Goal: Task Accomplishment & Management: Complete application form

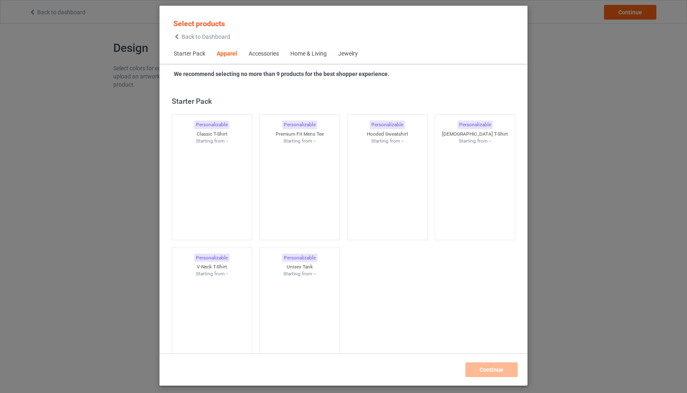
scroll to position [304, 0]
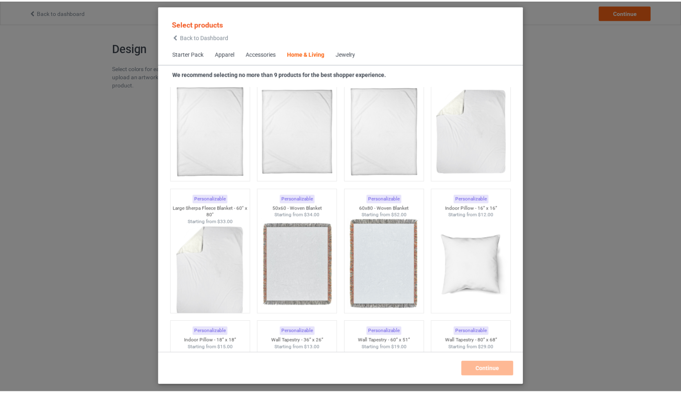
scroll to position [3976, 0]
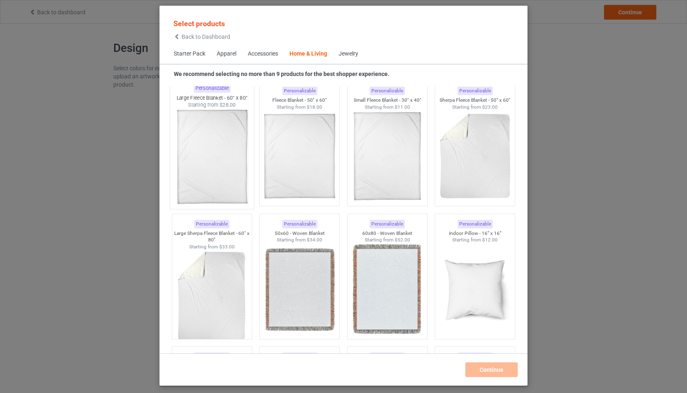
click at [225, 152] on img at bounding box center [211, 157] width 77 height 96
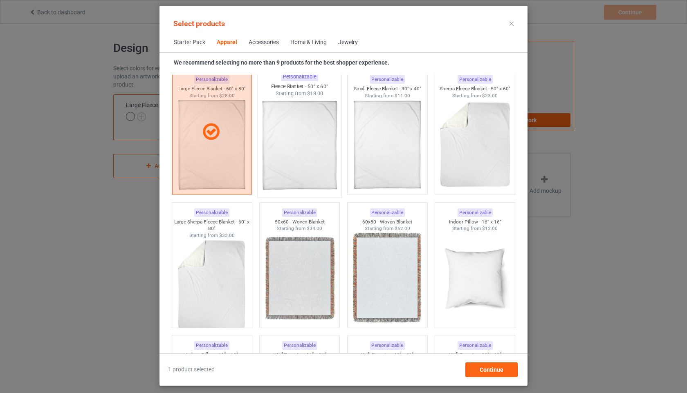
click at [307, 150] on img at bounding box center [299, 145] width 77 height 96
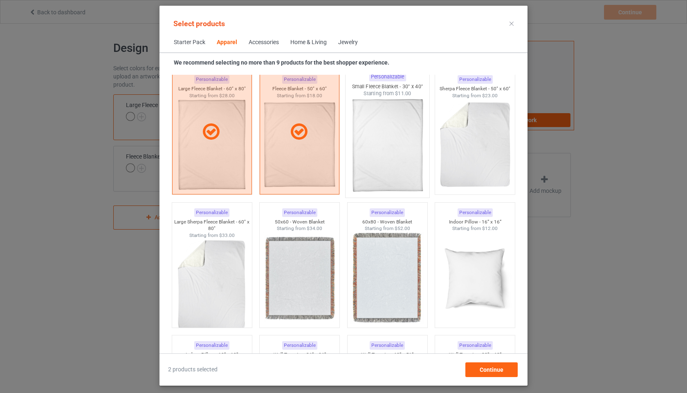
click at [398, 148] on img at bounding box center [387, 145] width 77 height 96
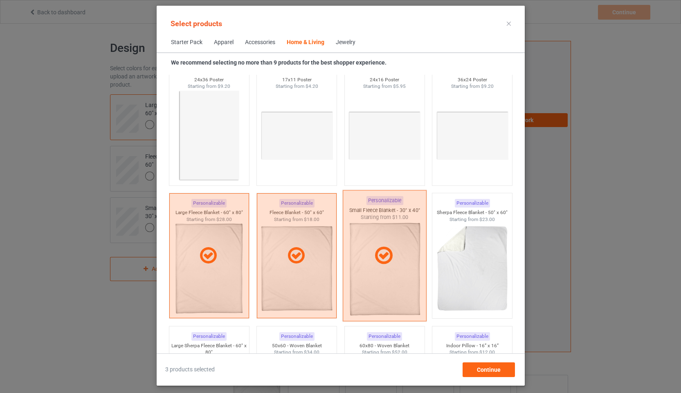
scroll to position [3882, 0]
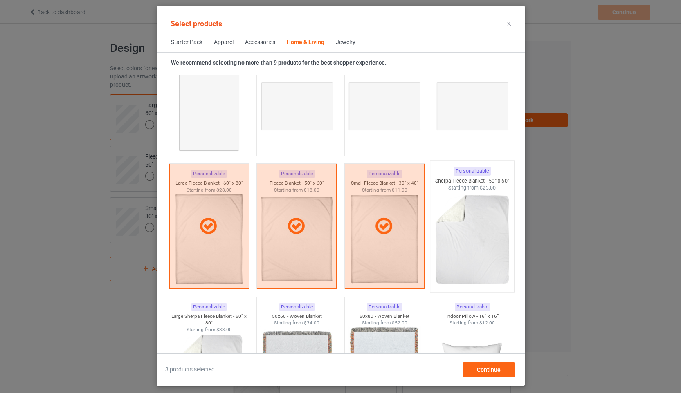
click at [486, 254] on img at bounding box center [471, 240] width 77 height 96
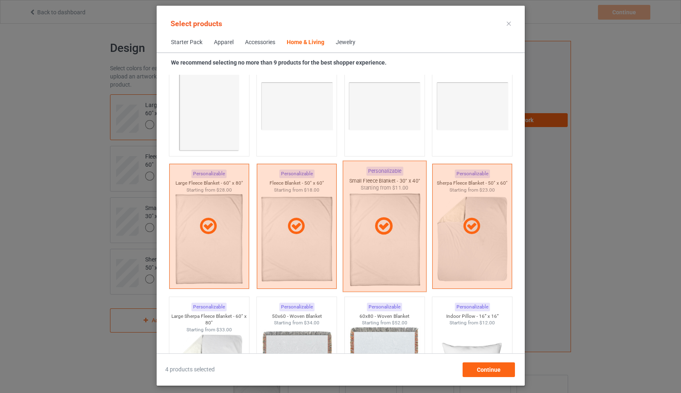
scroll to position [3960, 0]
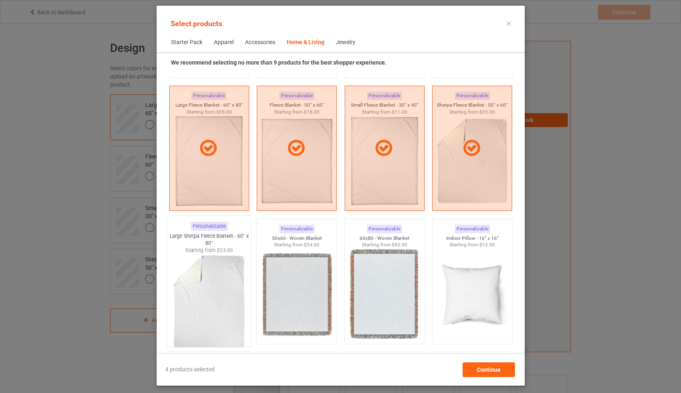
click at [218, 294] on img at bounding box center [208, 302] width 77 height 96
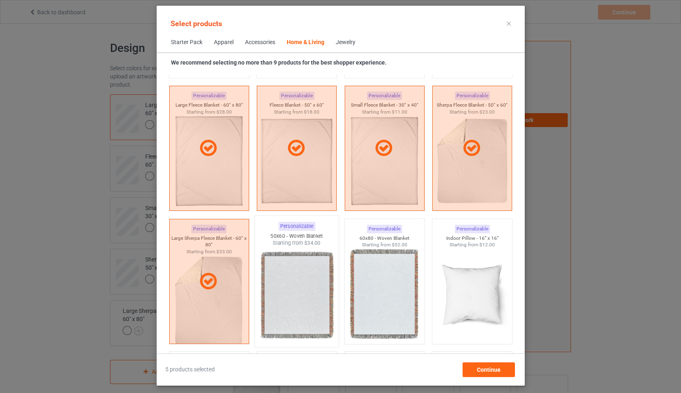
click at [305, 290] on img at bounding box center [296, 295] width 77 height 96
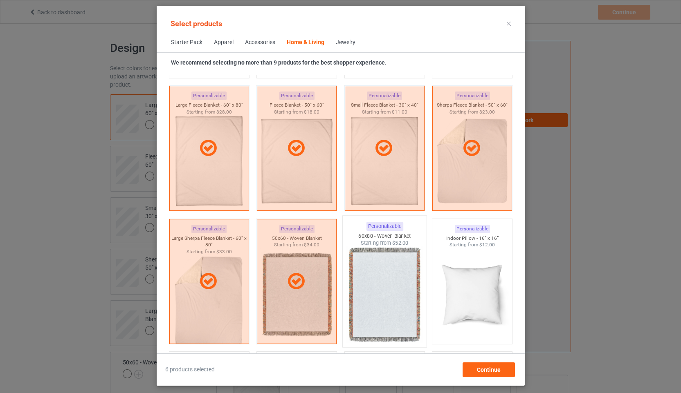
click at [399, 284] on img at bounding box center [384, 295] width 77 height 96
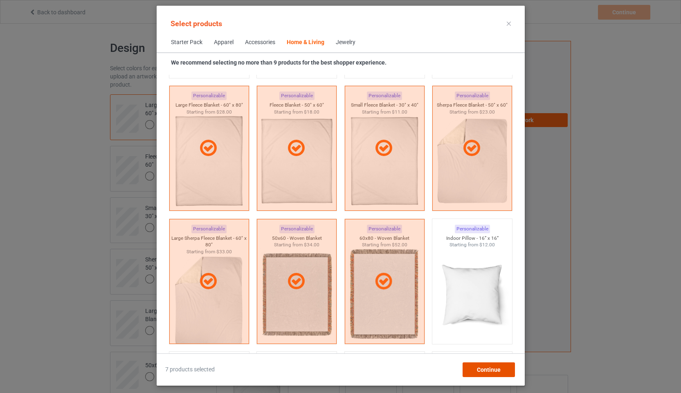
click at [502, 369] on div "Continue" at bounding box center [488, 370] width 52 height 15
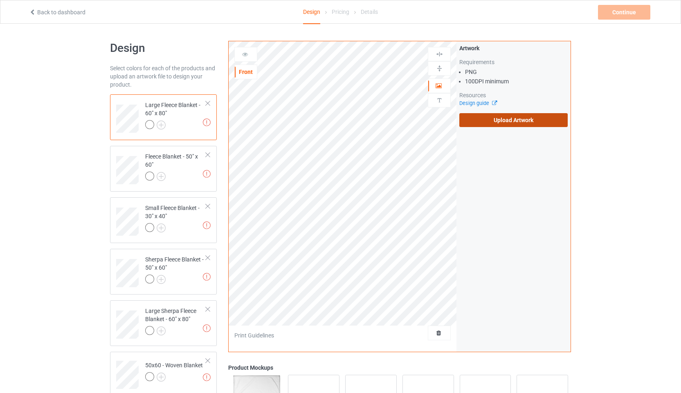
click at [520, 120] on label "Upload Artwork" at bounding box center [513, 120] width 108 height 14
click at [0, 0] on input "Upload Artwork" at bounding box center [0, 0] width 0 height 0
click at [491, 118] on label "Upload Artwork" at bounding box center [513, 120] width 108 height 14
click at [0, 0] on input "Upload Artwork" at bounding box center [0, 0] width 0 height 0
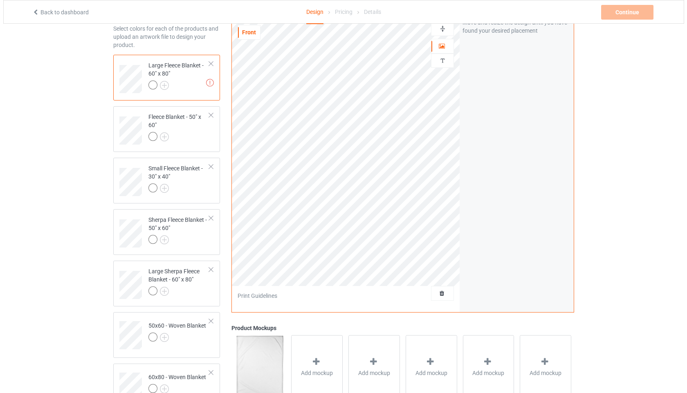
scroll to position [136, 0]
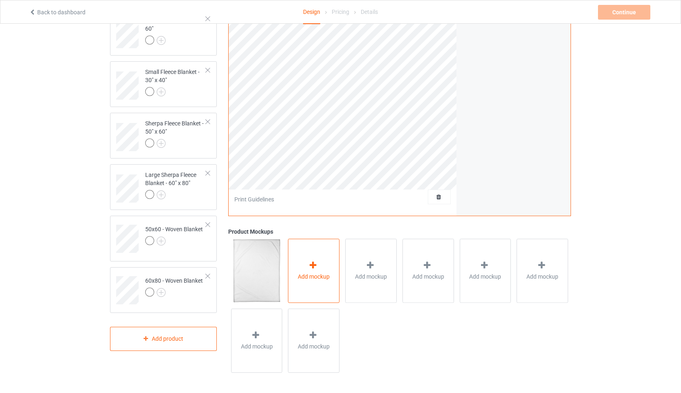
click at [319, 276] on span "Add mockup" at bounding box center [314, 277] width 32 height 8
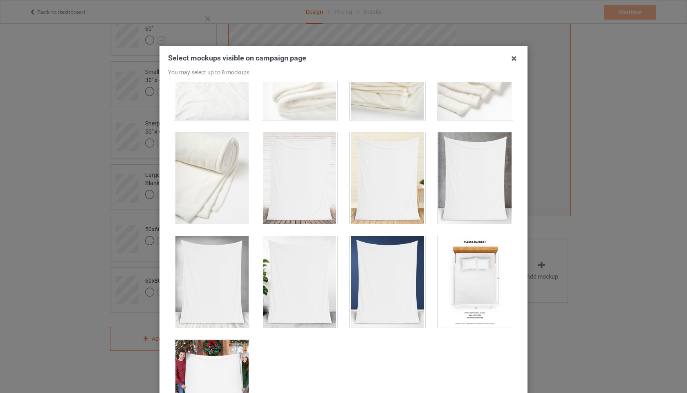
scroll to position [304, 0]
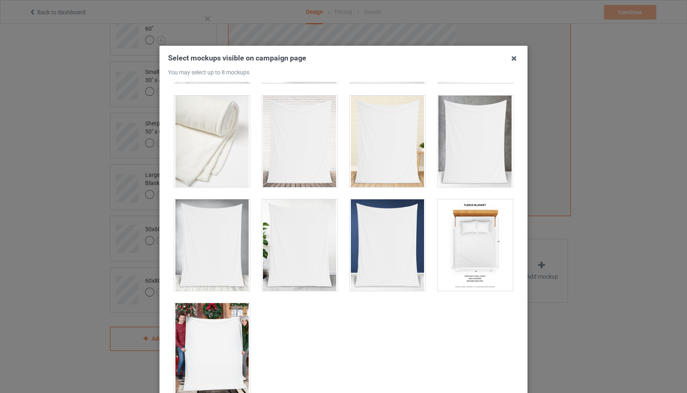
click at [306, 241] on div at bounding box center [300, 245] width 76 height 92
click at [386, 246] on div at bounding box center [387, 245] width 76 height 92
click at [457, 244] on div at bounding box center [475, 245] width 76 height 92
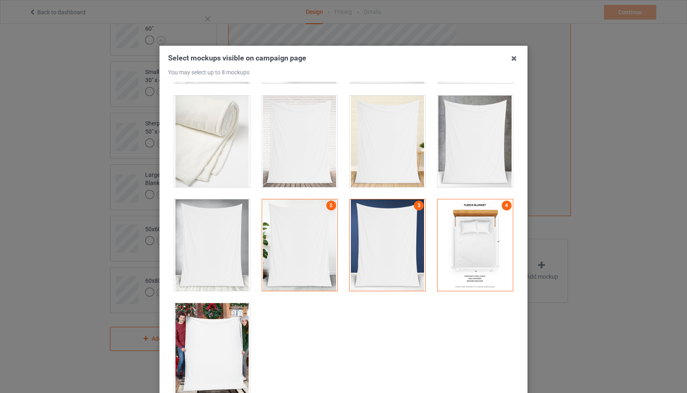
scroll to position [308, 0]
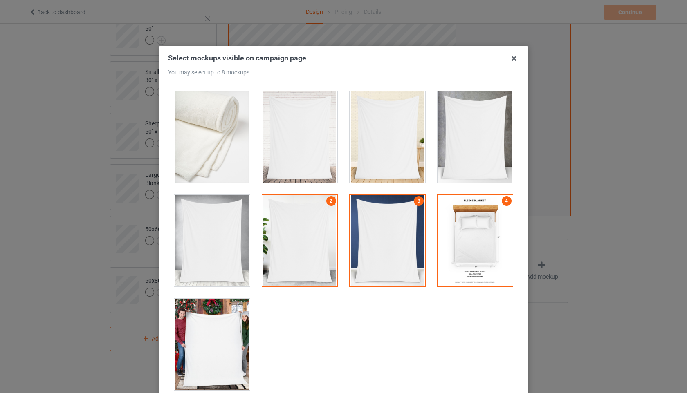
click at [227, 330] on div at bounding box center [212, 345] width 76 height 92
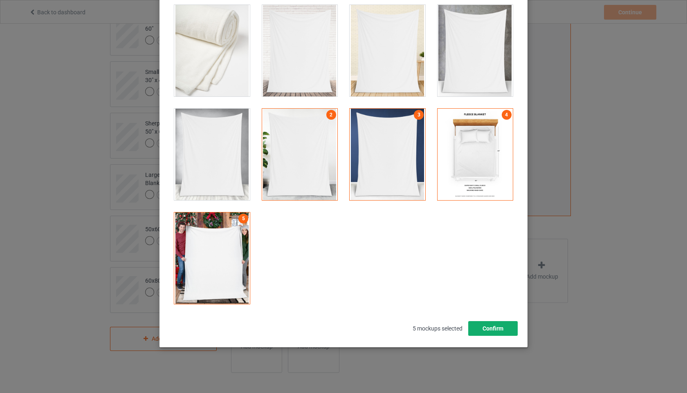
click at [480, 328] on button "Confirm" at bounding box center [492, 328] width 49 height 15
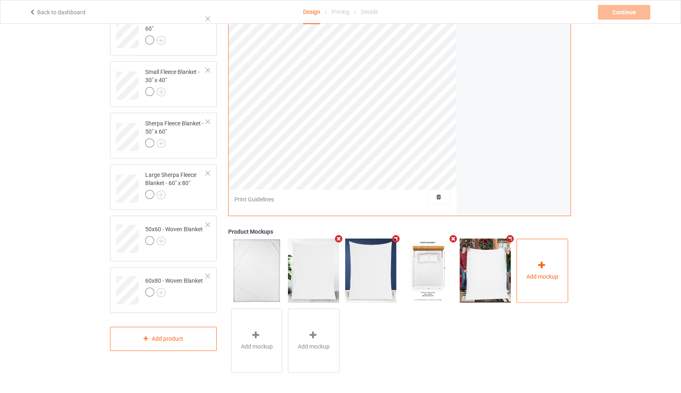
click at [543, 269] on icon at bounding box center [541, 265] width 10 height 9
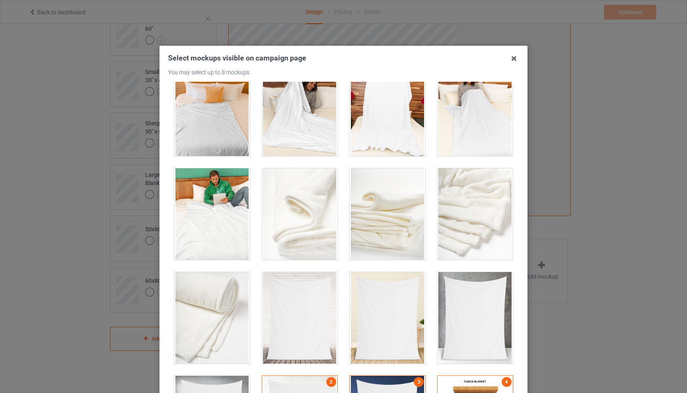
scroll to position [122, 0]
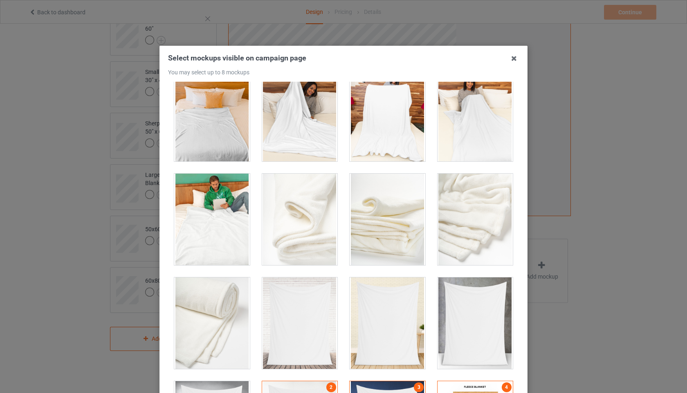
click at [459, 213] on div at bounding box center [475, 220] width 76 height 92
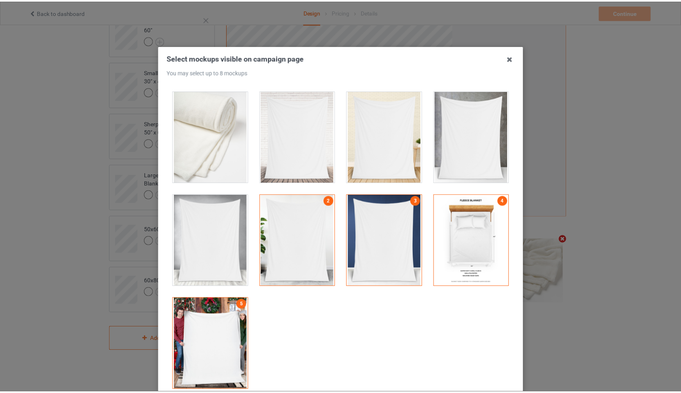
scroll to position [86, 0]
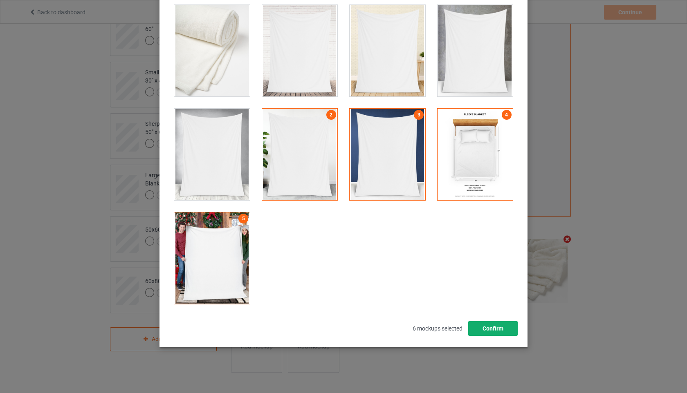
click at [488, 331] on button "Confirm" at bounding box center [492, 328] width 49 height 15
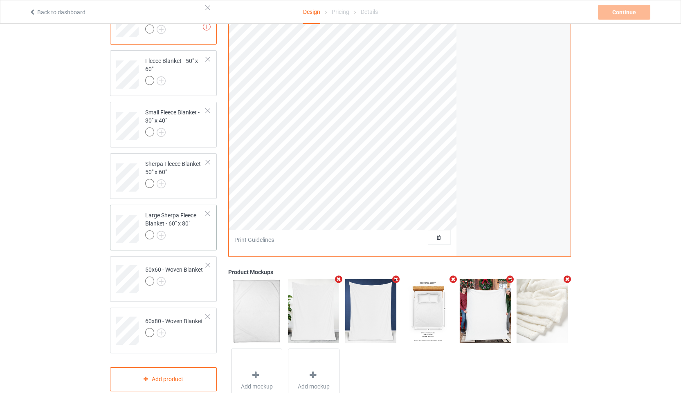
scroll to position [0, 0]
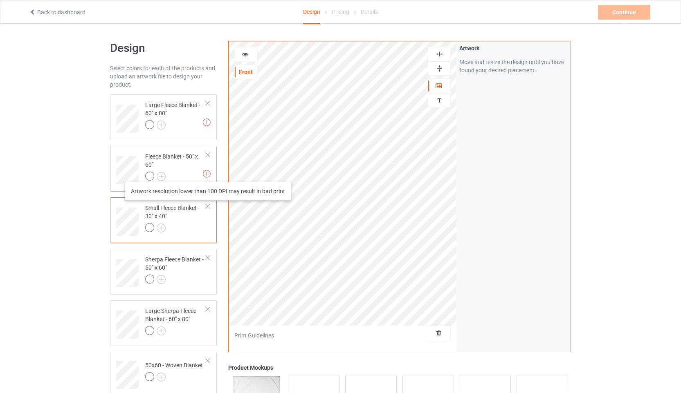
click at [208, 174] on img at bounding box center [207, 174] width 8 height 8
click at [485, 170] on div "Artwork Move and resize the design until you have found your desired placement" at bounding box center [513, 196] width 114 height 311
click at [245, 53] on icon at bounding box center [245, 53] width 7 height 6
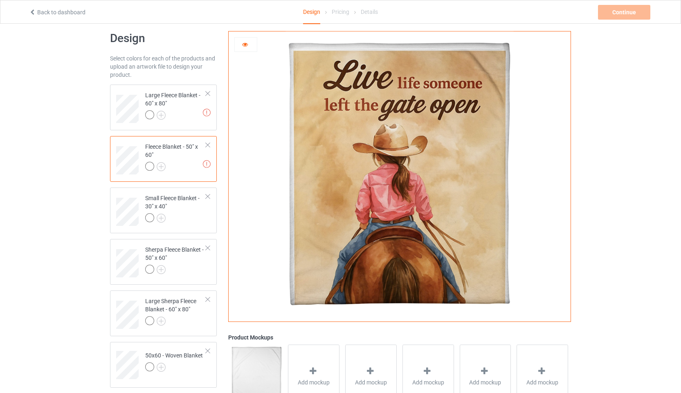
scroll to position [79, 0]
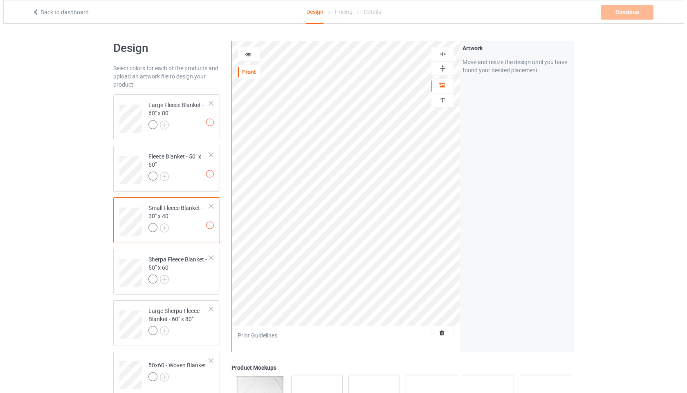
scroll to position [136, 0]
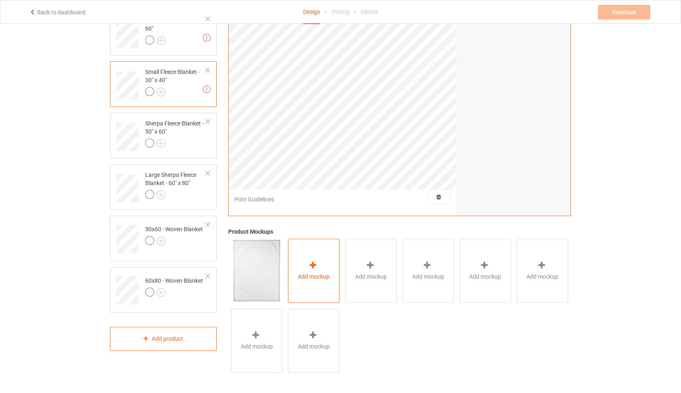
click at [313, 273] on span "Add mockup" at bounding box center [314, 277] width 32 height 8
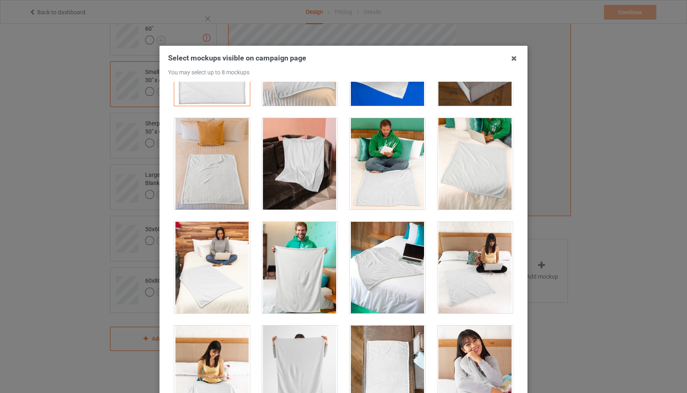
scroll to position [0, 0]
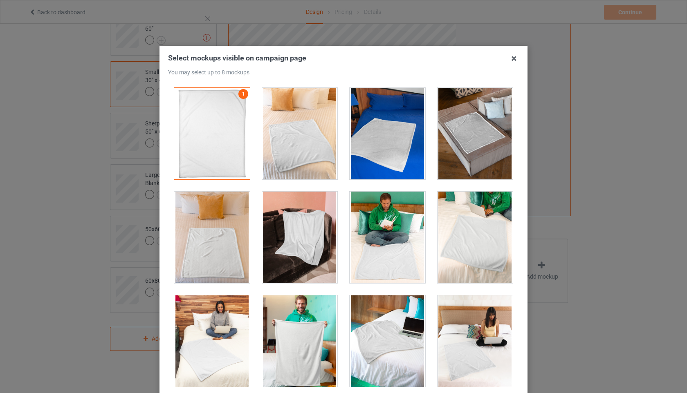
click at [308, 215] on div at bounding box center [300, 238] width 76 height 92
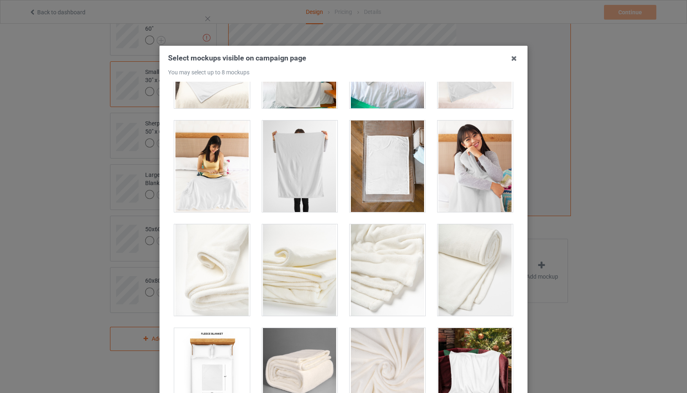
scroll to position [412, 0]
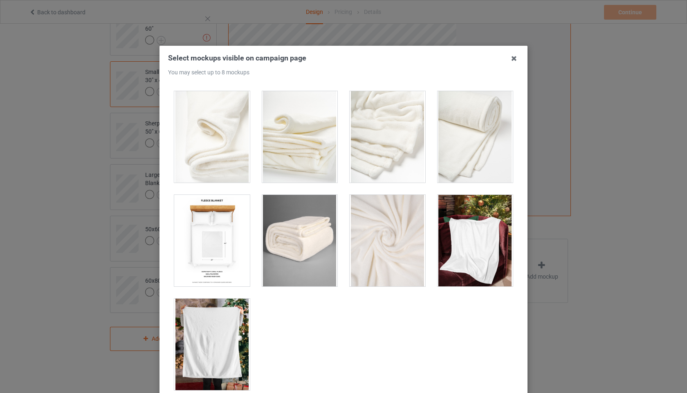
click at [210, 240] on div at bounding box center [212, 241] width 76 height 92
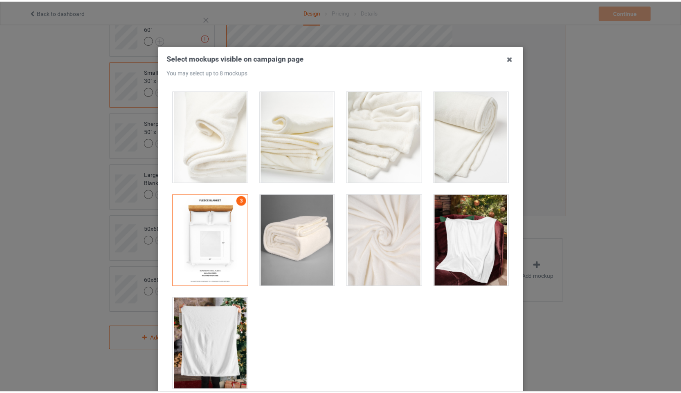
scroll to position [86, 0]
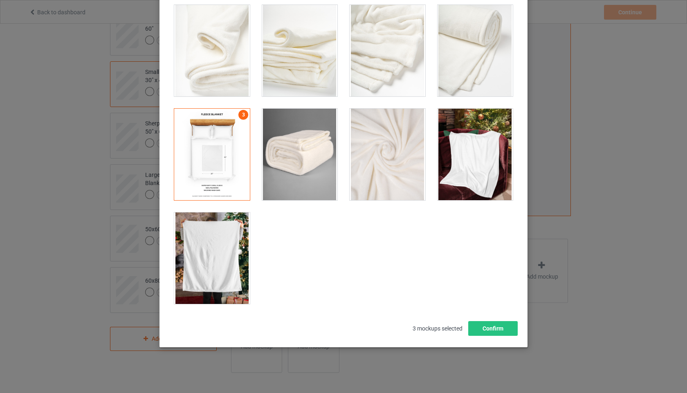
click at [204, 255] on div at bounding box center [212, 259] width 76 height 92
click at [502, 327] on button "Confirm" at bounding box center [492, 328] width 49 height 15
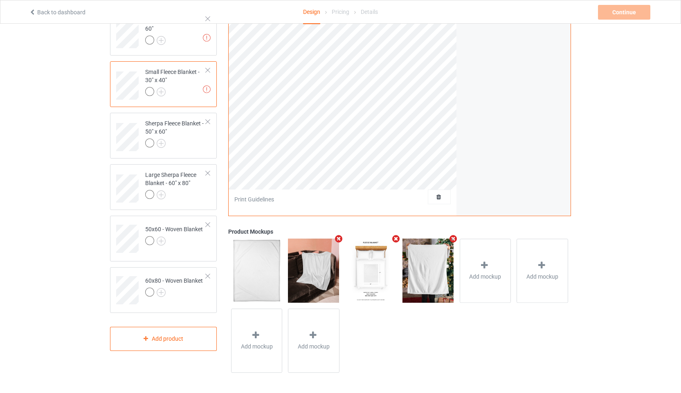
scroll to position [0, 0]
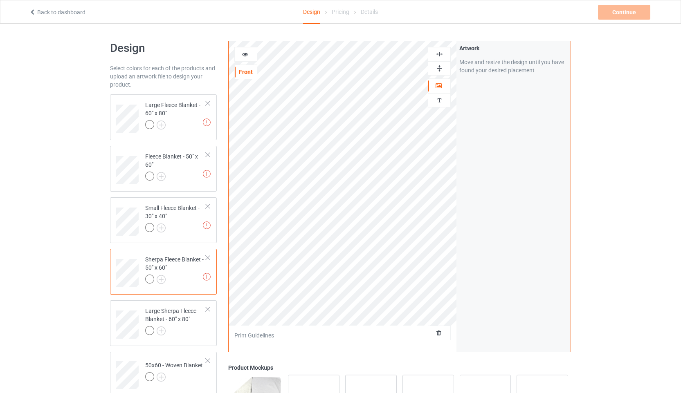
click at [247, 51] on icon at bounding box center [245, 53] width 7 height 6
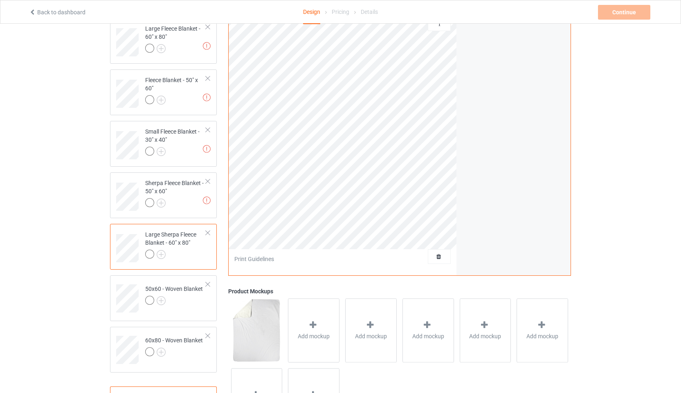
scroll to position [136, 0]
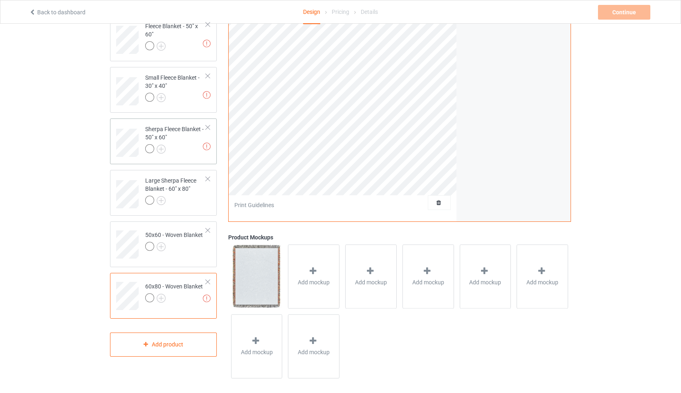
scroll to position [136, 0]
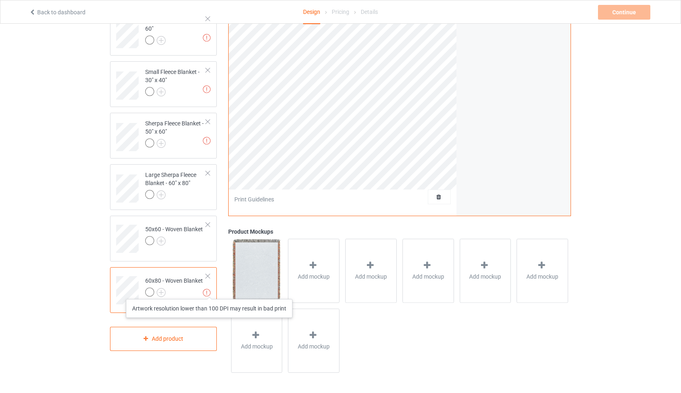
click at [209, 291] on img at bounding box center [207, 293] width 8 height 8
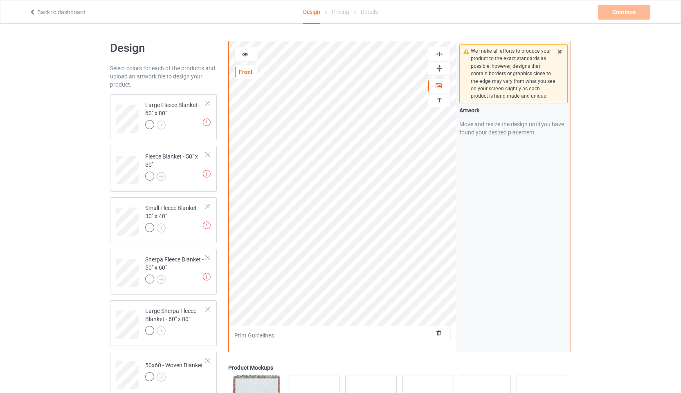
click at [245, 53] on icon at bounding box center [245, 53] width 7 height 6
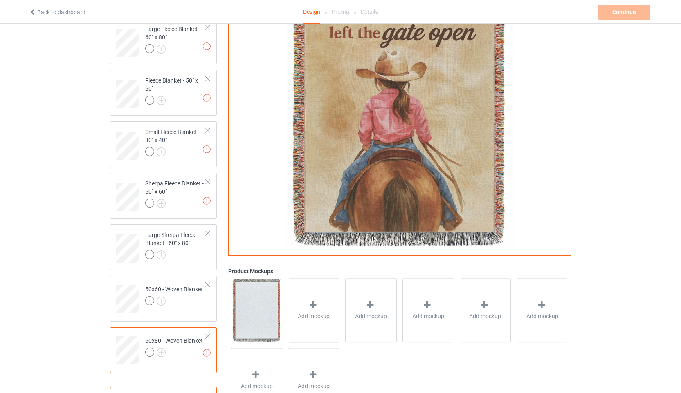
scroll to position [115, 0]
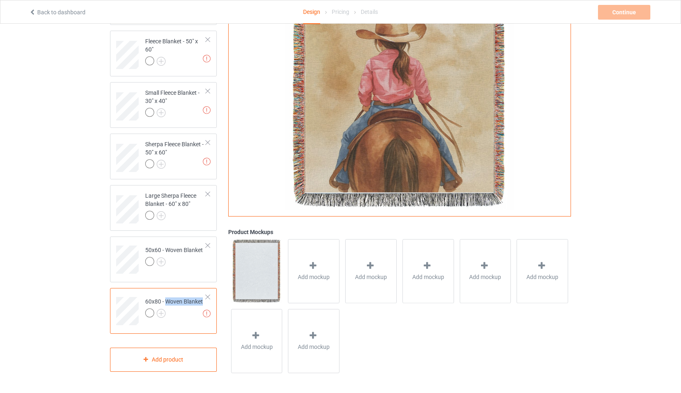
drag, startPoint x: 172, startPoint y: 303, endPoint x: 199, endPoint y: 306, distance: 27.1
click at [199, 306] on div "60x80 - Woven Blanket" at bounding box center [174, 308] width 58 height 20
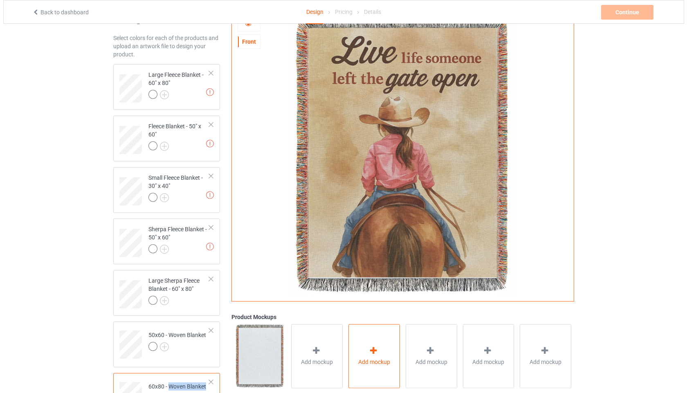
scroll to position [115, 0]
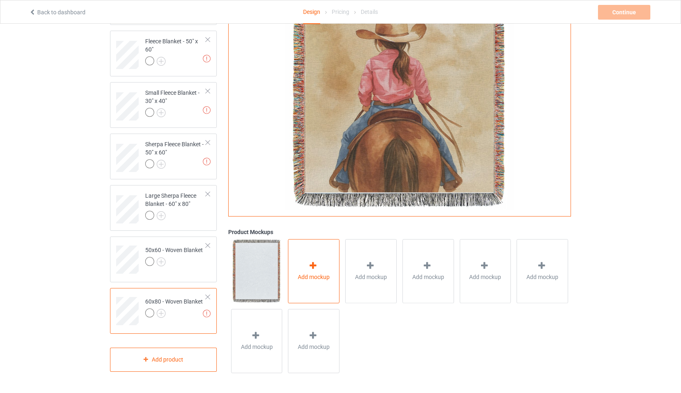
click at [320, 263] on div "Add mockup" at bounding box center [313, 271] width 51 height 64
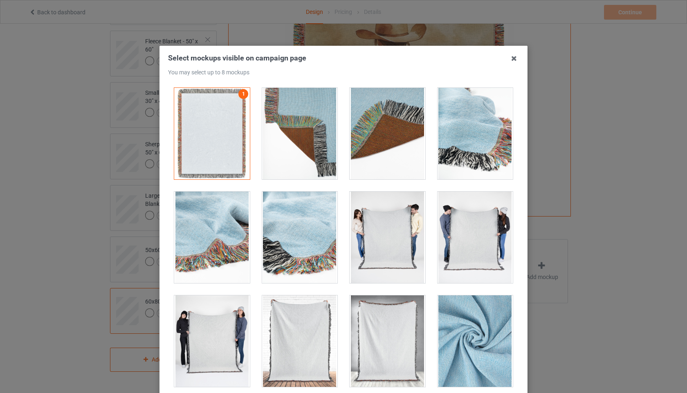
scroll to position [101, 0]
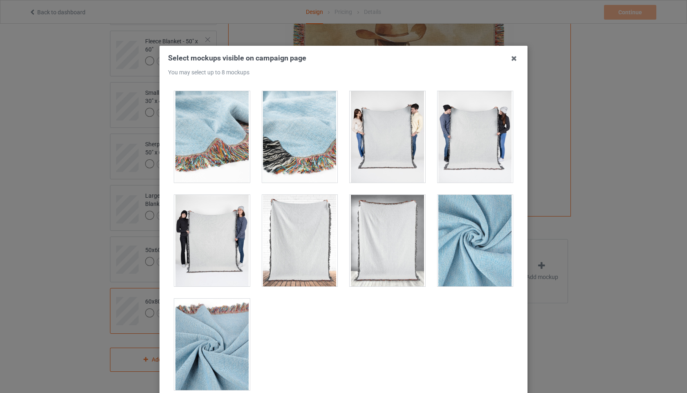
click at [211, 229] on div at bounding box center [212, 241] width 76 height 92
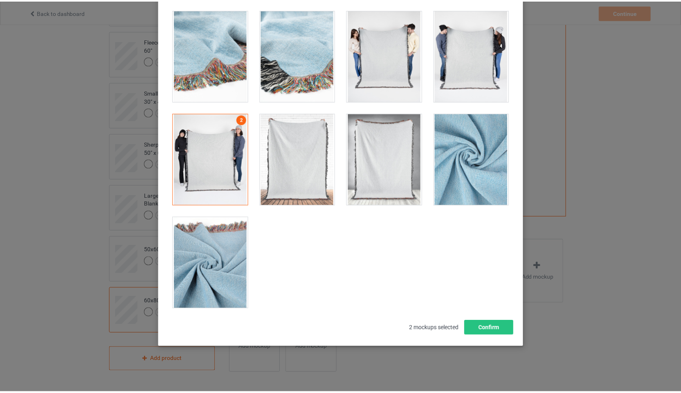
scroll to position [85, 0]
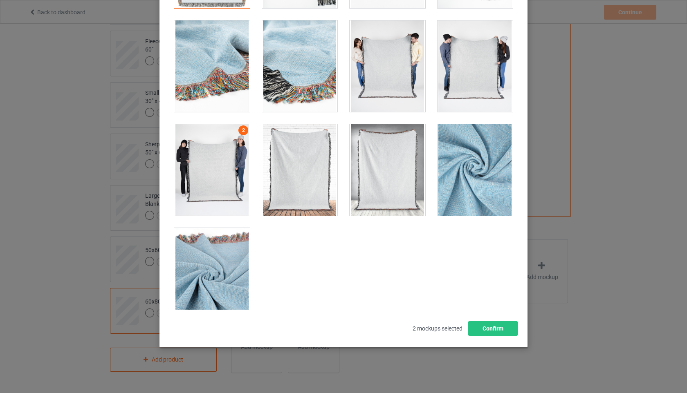
click at [298, 162] on div at bounding box center [300, 170] width 76 height 92
click at [505, 328] on button "Confirm" at bounding box center [492, 328] width 49 height 15
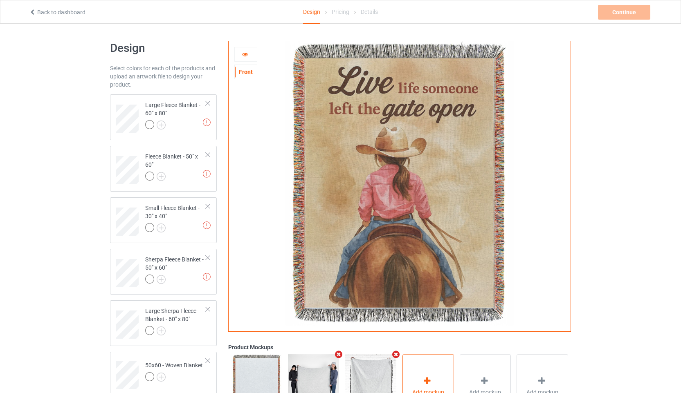
scroll to position [115, 0]
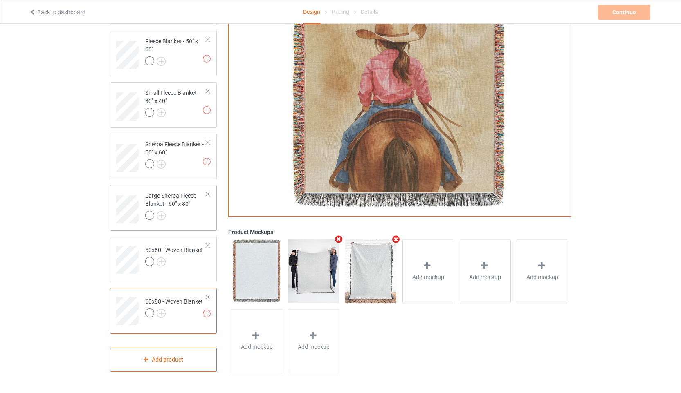
click at [191, 204] on div "Large Sherpa Fleece Blanket - 60" x 80"" at bounding box center [175, 206] width 61 height 28
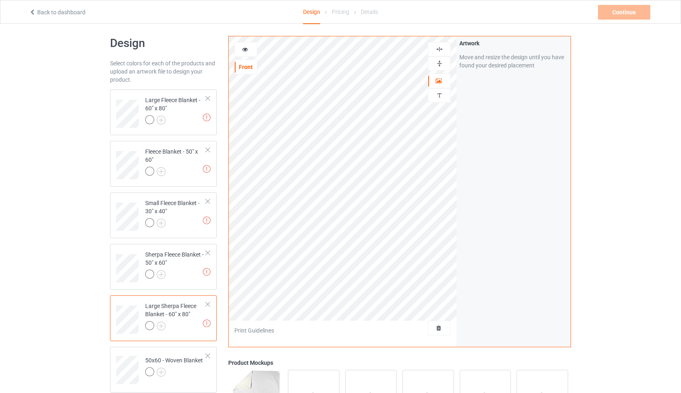
scroll to position [136, 0]
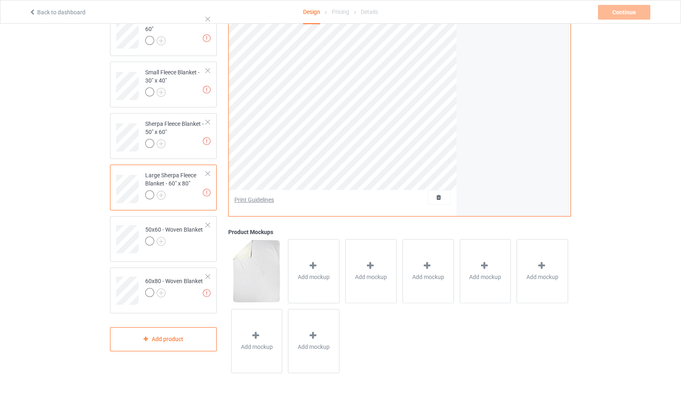
click at [263, 200] on div "Print Guidelines" at bounding box center [254, 200] width 40 height 8
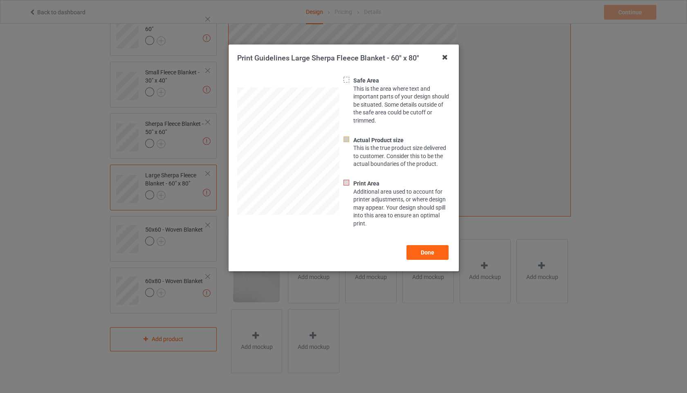
click at [447, 56] on icon at bounding box center [444, 57] width 13 height 13
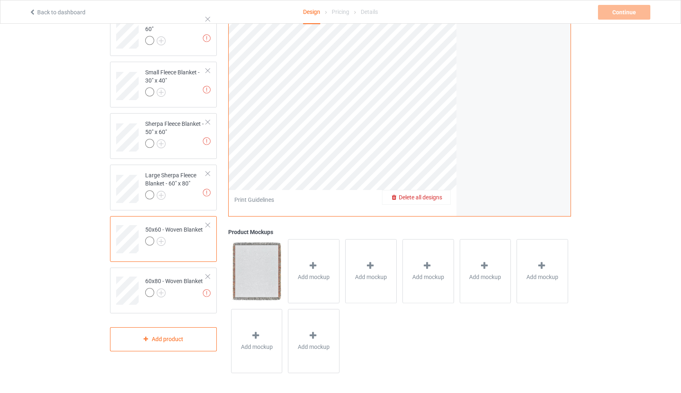
click at [439, 200] on span "Delete all designs" at bounding box center [419, 197] width 43 height 7
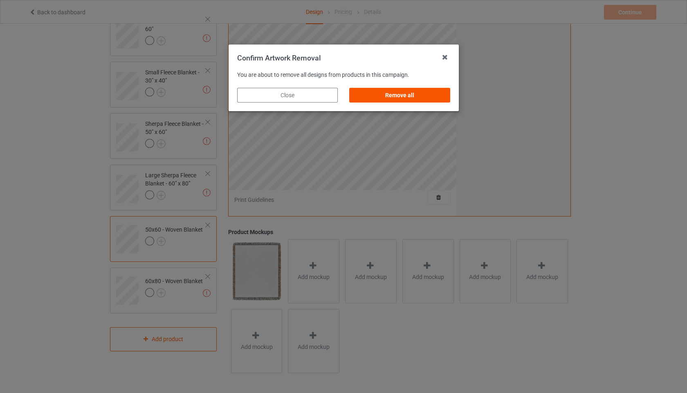
click at [410, 92] on div "Remove all" at bounding box center [399, 95] width 101 height 15
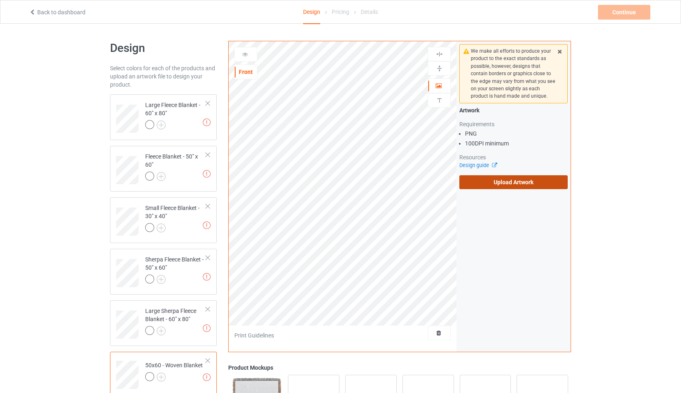
click at [538, 184] on label "Upload Artwork" at bounding box center [513, 182] width 108 height 14
click at [0, 0] on input "Upload Artwork" at bounding box center [0, 0] width 0 height 0
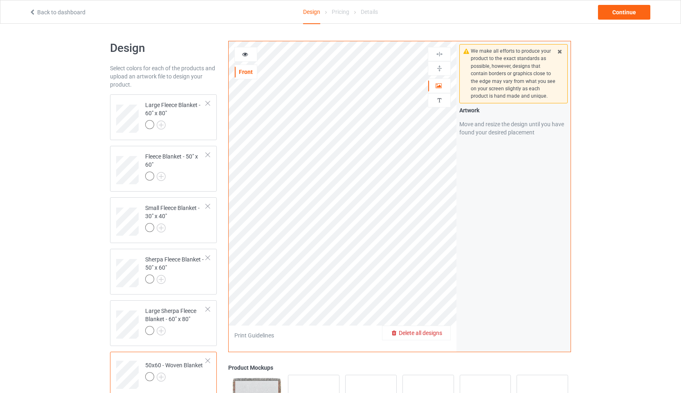
click at [439, 333] on span "Delete all designs" at bounding box center [419, 333] width 43 height 7
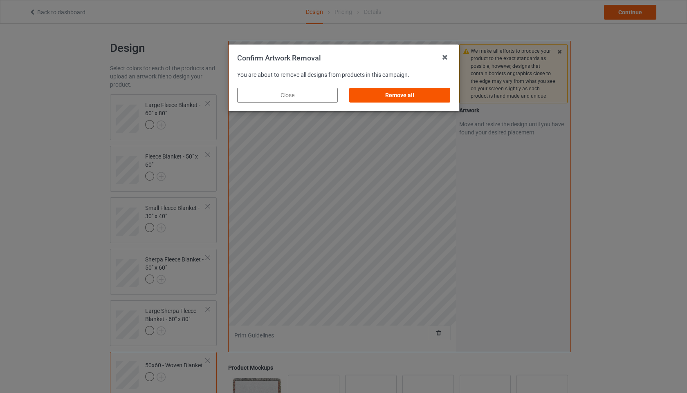
click at [414, 93] on div "Remove all" at bounding box center [399, 95] width 101 height 15
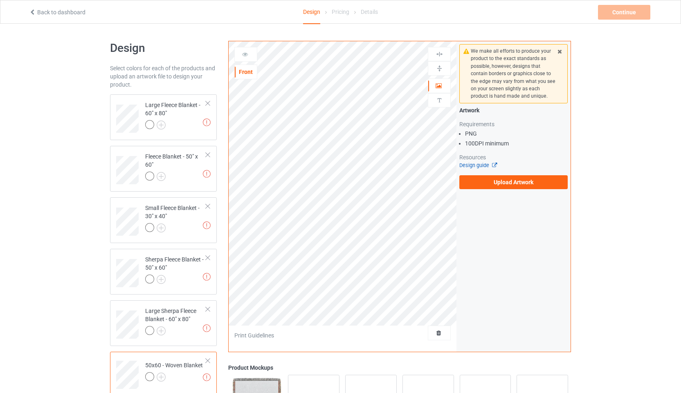
click at [492, 163] on icon at bounding box center [492, 163] width 6 height 5
click at [533, 182] on label "Upload Artwork" at bounding box center [513, 182] width 108 height 14
click at [0, 0] on input "Upload Artwork" at bounding box center [0, 0] width 0 height 0
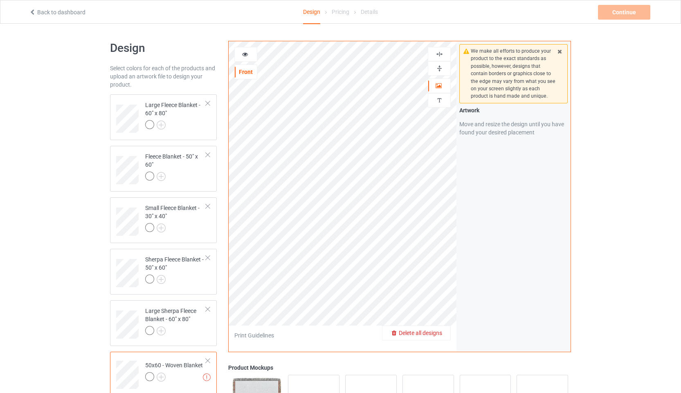
click at [441, 334] on span "Delete all designs" at bounding box center [419, 333] width 43 height 7
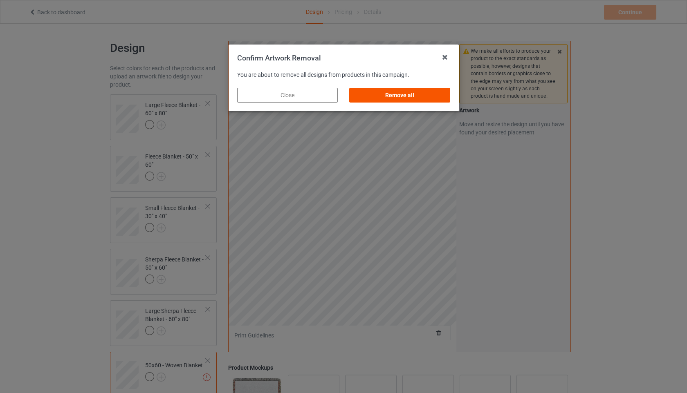
click at [404, 95] on div "Remove all" at bounding box center [399, 95] width 101 height 15
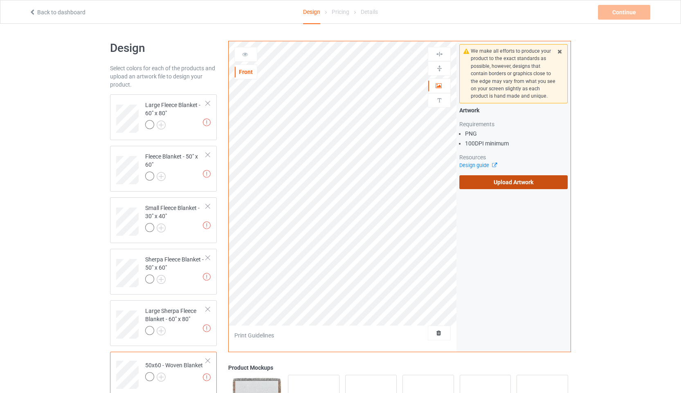
click at [500, 184] on label "Upload Artwork" at bounding box center [513, 182] width 108 height 14
click at [0, 0] on input "Upload Artwork" at bounding box center [0, 0] width 0 height 0
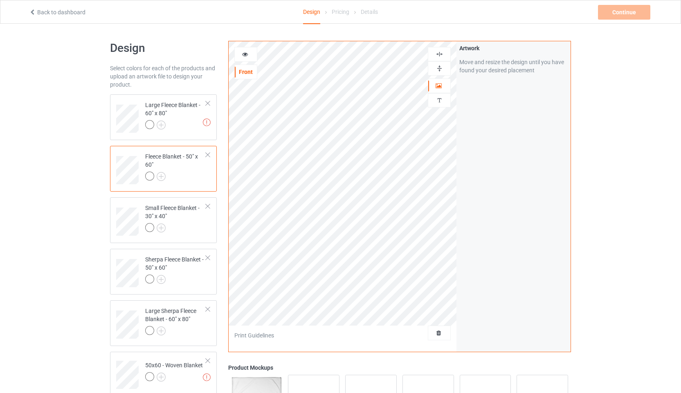
click at [245, 54] on icon at bounding box center [245, 53] width 7 height 6
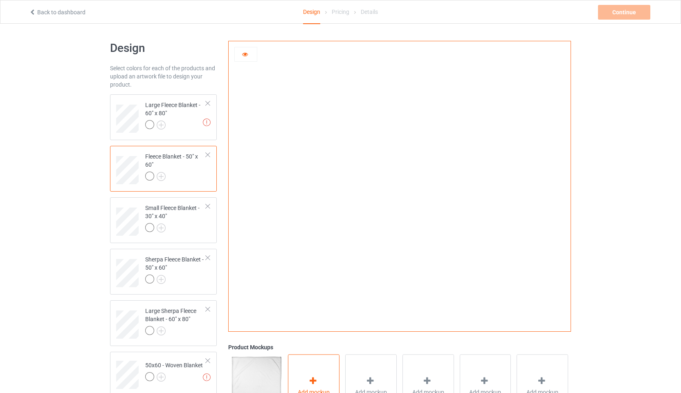
click at [328, 367] on div "Add mockup" at bounding box center [313, 386] width 51 height 64
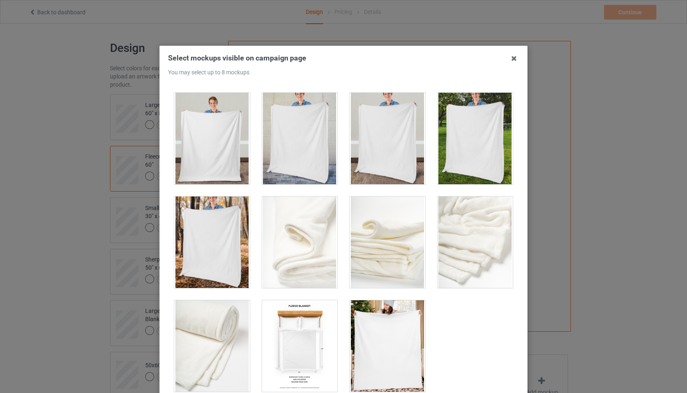
scroll to position [101, 0]
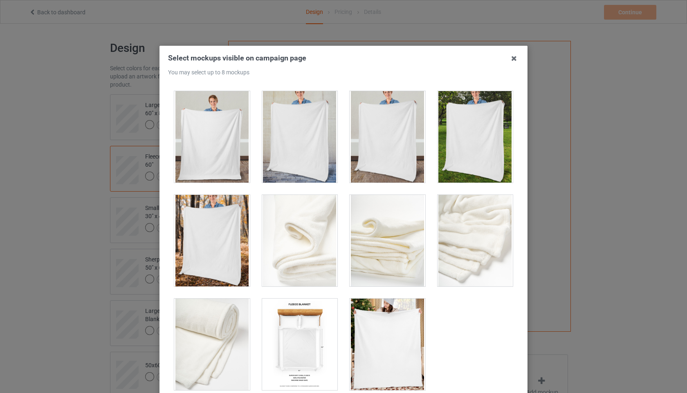
click at [383, 344] on div at bounding box center [387, 345] width 76 height 92
click at [309, 337] on div at bounding box center [300, 345] width 76 height 92
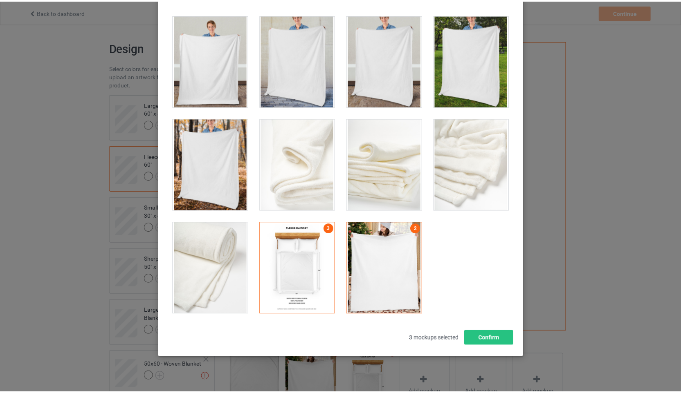
scroll to position [86, 0]
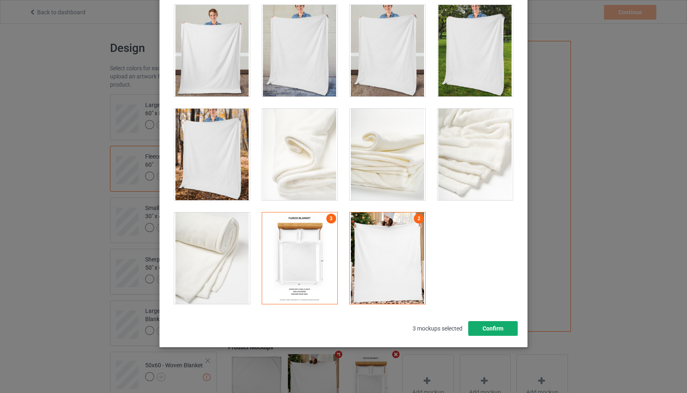
click at [498, 327] on button "Confirm" at bounding box center [492, 328] width 49 height 15
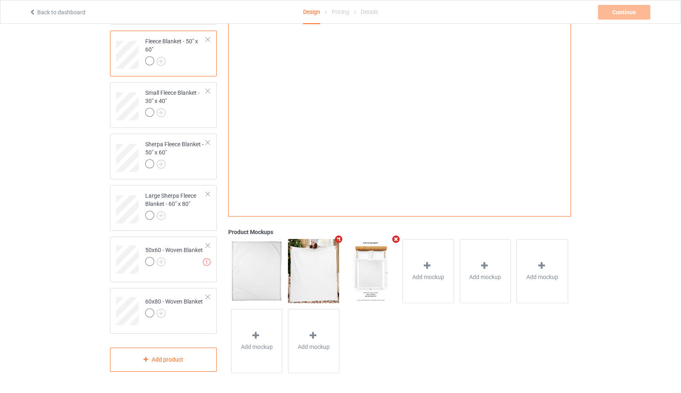
scroll to position [49, 0]
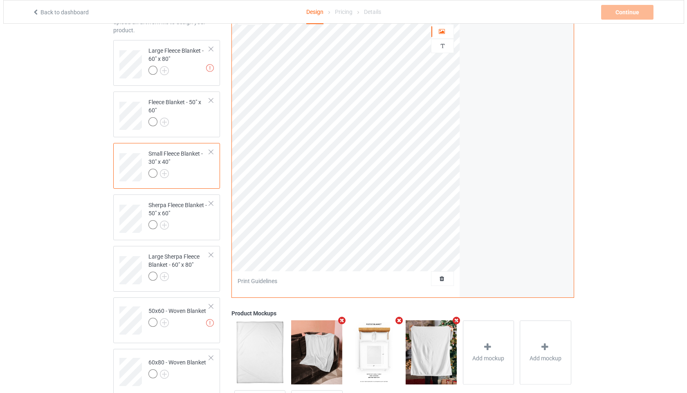
scroll to position [44, 0]
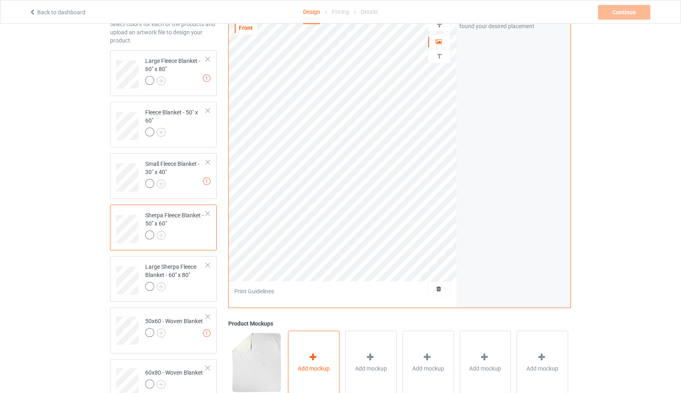
click at [313, 368] on span "Add mockup" at bounding box center [314, 369] width 32 height 8
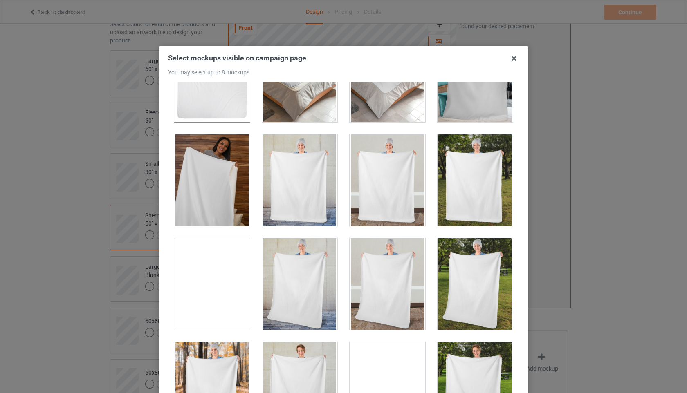
scroll to position [90, 0]
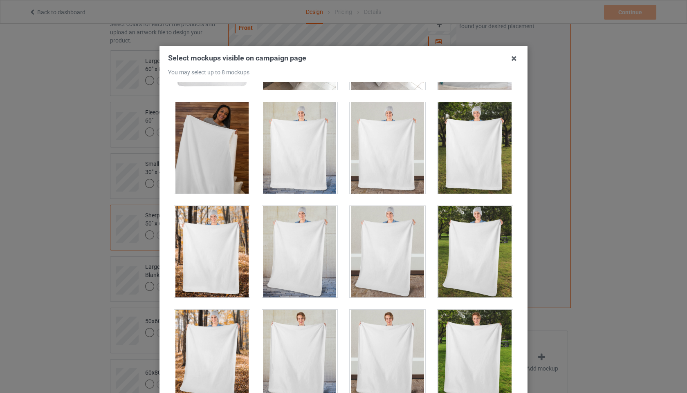
click at [230, 247] on div at bounding box center [212, 252] width 76 height 92
click at [288, 241] on div at bounding box center [300, 252] width 76 height 92
click at [393, 237] on div at bounding box center [387, 252] width 76 height 92
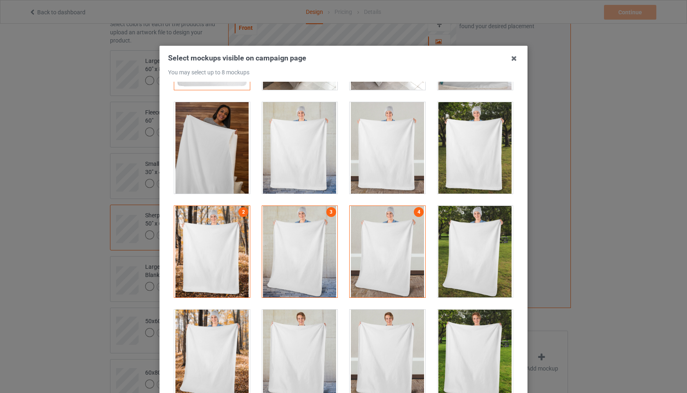
click at [483, 241] on div at bounding box center [475, 252] width 76 height 92
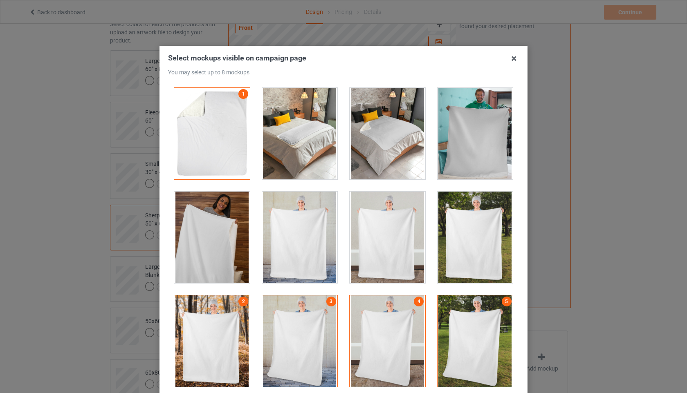
scroll to position [237, 0]
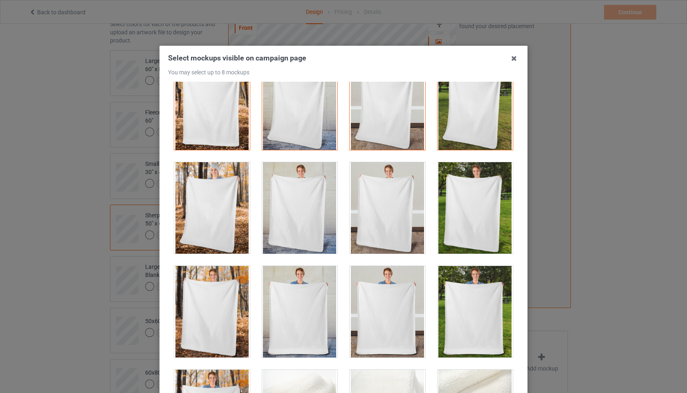
click at [386, 311] on div at bounding box center [387, 312] width 76 height 92
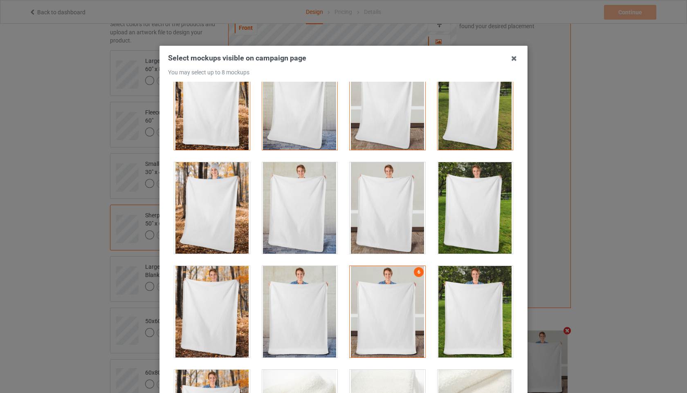
scroll to position [458, 0]
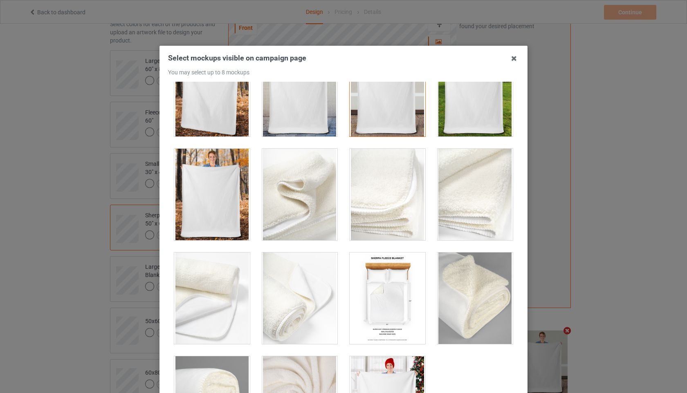
click at [302, 281] on div at bounding box center [300, 299] width 76 height 92
click at [376, 290] on div at bounding box center [387, 299] width 76 height 92
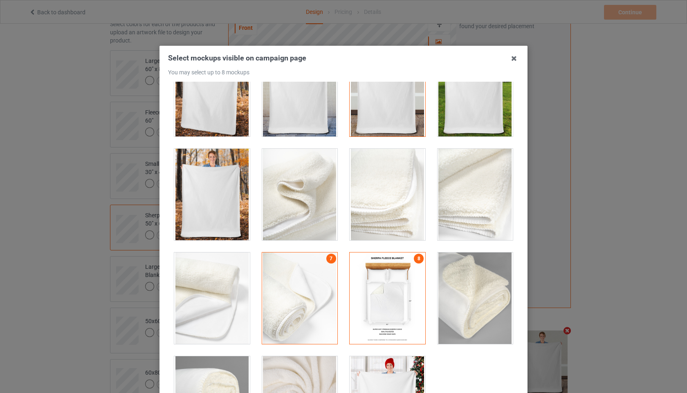
scroll to position [516, 0]
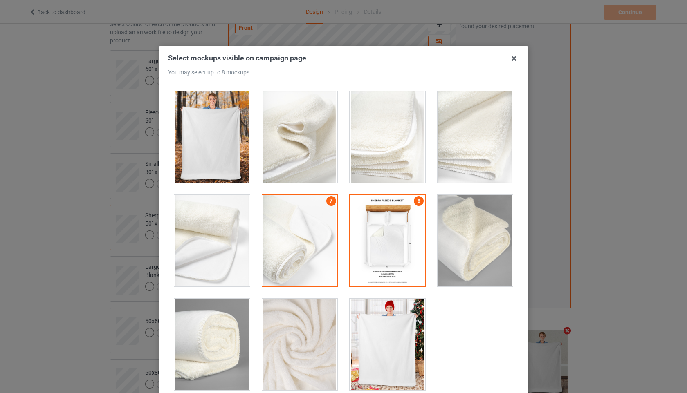
click at [374, 327] on div at bounding box center [387, 345] width 76 height 92
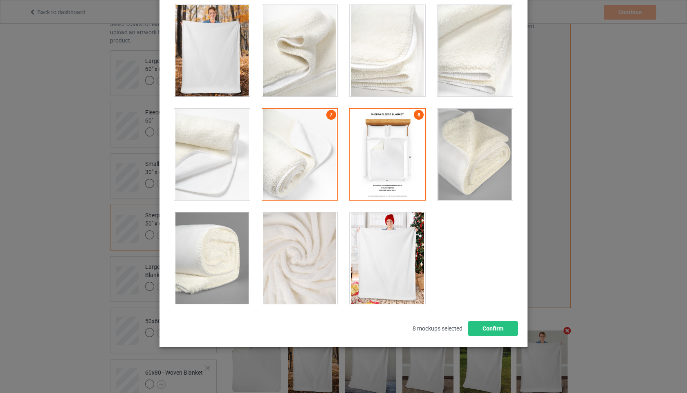
click at [388, 268] on div at bounding box center [387, 259] width 76 height 92
click at [499, 327] on button "Confirm" at bounding box center [492, 328] width 49 height 15
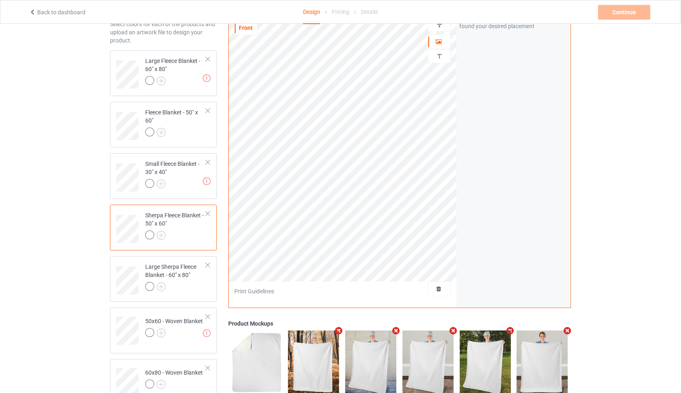
scroll to position [135, 0]
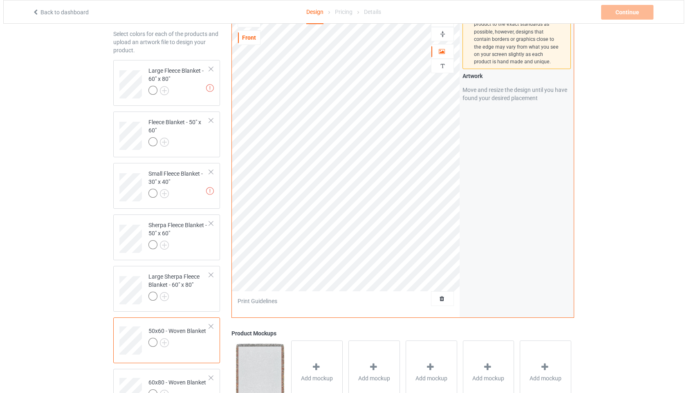
scroll to position [40, 0]
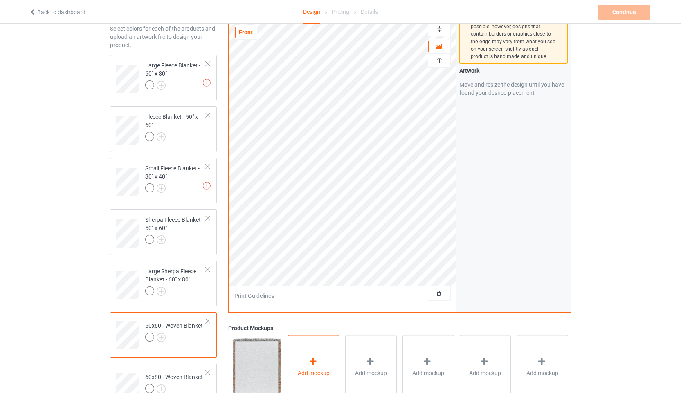
click at [324, 350] on div "Add mockup" at bounding box center [313, 367] width 51 height 64
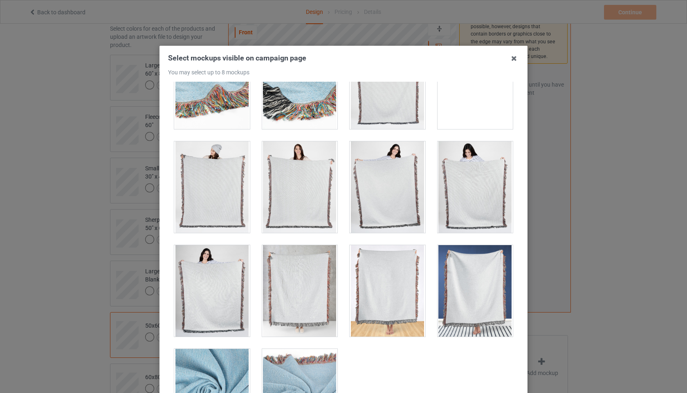
scroll to position [204, 0]
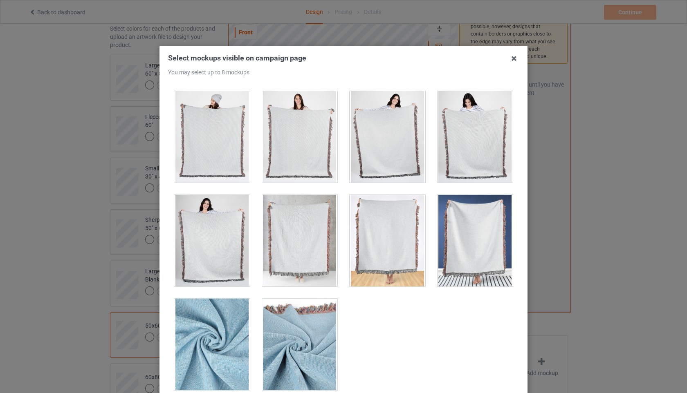
click at [212, 220] on div at bounding box center [212, 241] width 76 height 92
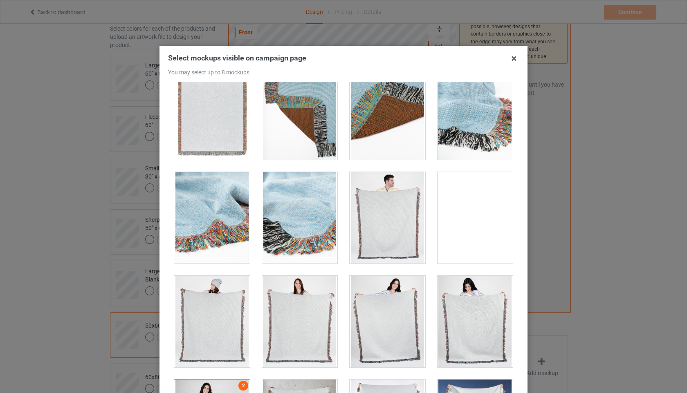
scroll to position [0, 0]
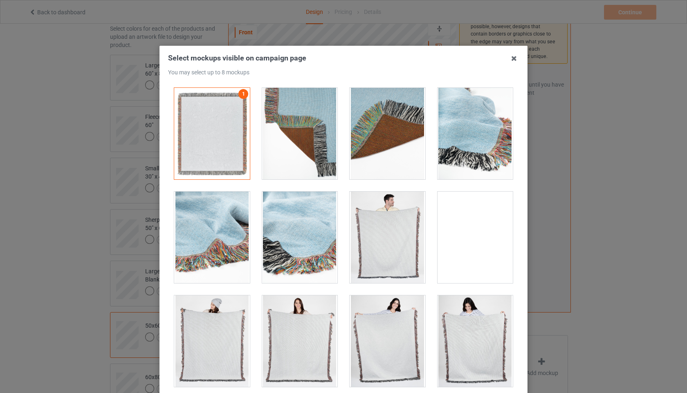
click at [478, 142] on div at bounding box center [475, 134] width 76 height 92
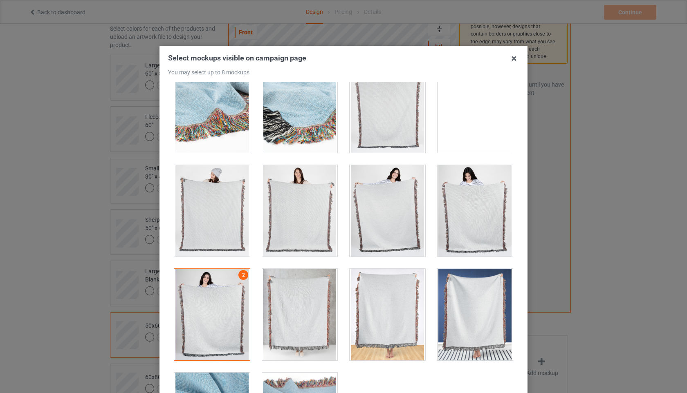
click at [470, 298] on div at bounding box center [475, 315] width 76 height 92
click at [470, 293] on div at bounding box center [475, 315] width 76 height 92
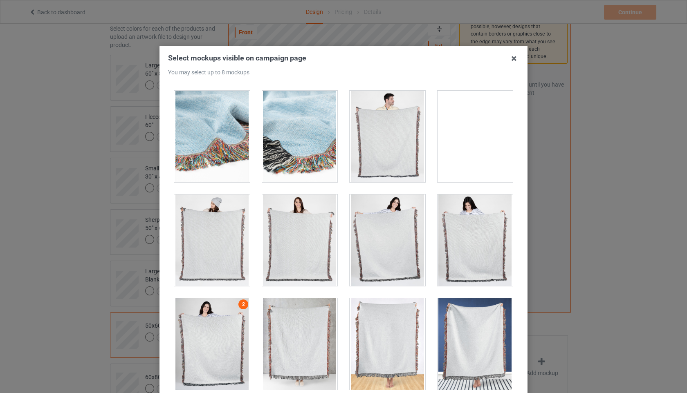
scroll to position [65, 0]
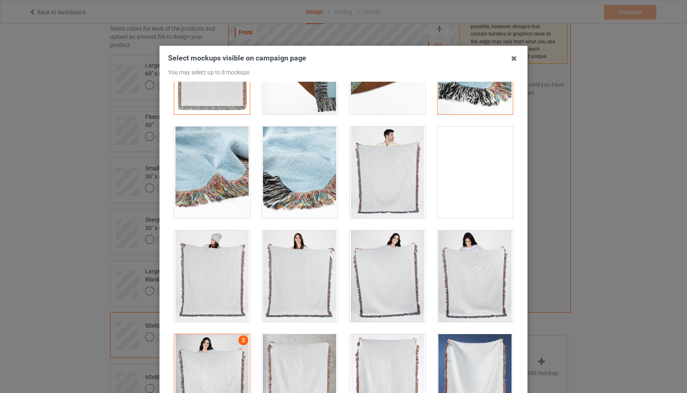
click at [316, 259] on div at bounding box center [300, 277] width 76 height 92
click at [300, 264] on div at bounding box center [300, 277] width 76 height 92
click at [211, 260] on div at bounding box center [212, 277] width 76 height 92
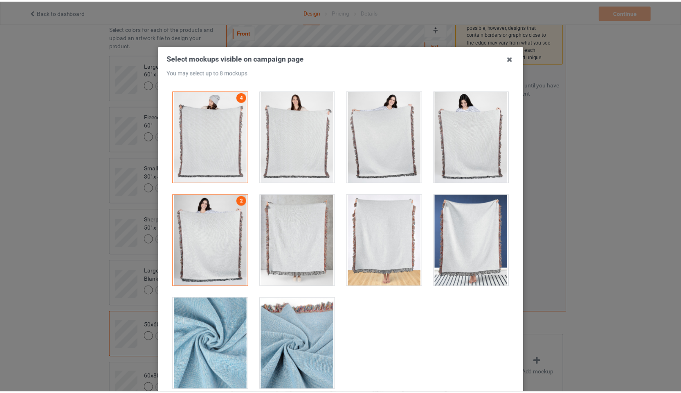
scroll to position [86, 0]
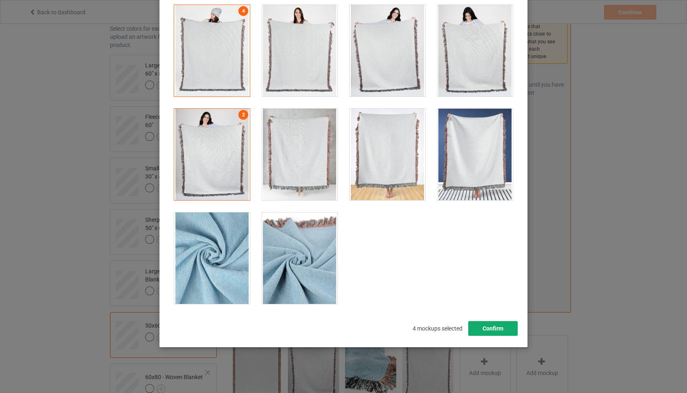
click at [487, 330] on button "Confirm" at bounding box center [492, 328] width 49 height 15
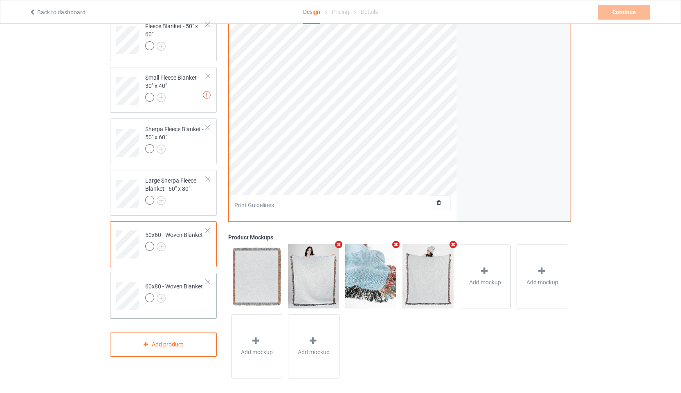
scroll to position [136, 0]
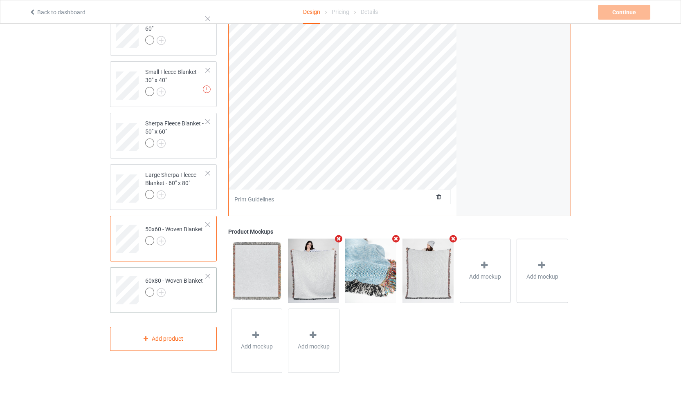
click at [208, 275] on div at bounding box center [208, 276] width 6 height 6
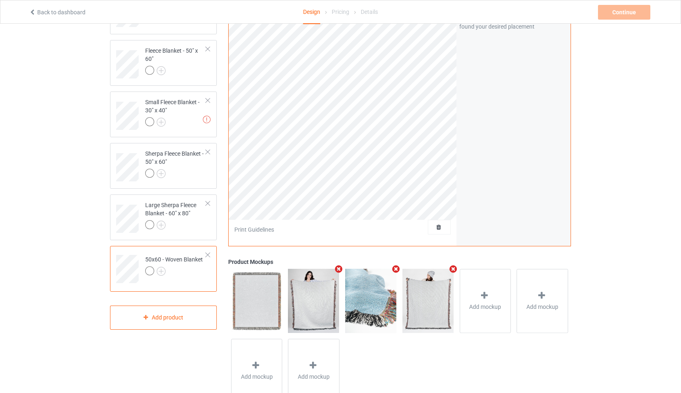
scroll to position [77, 0]
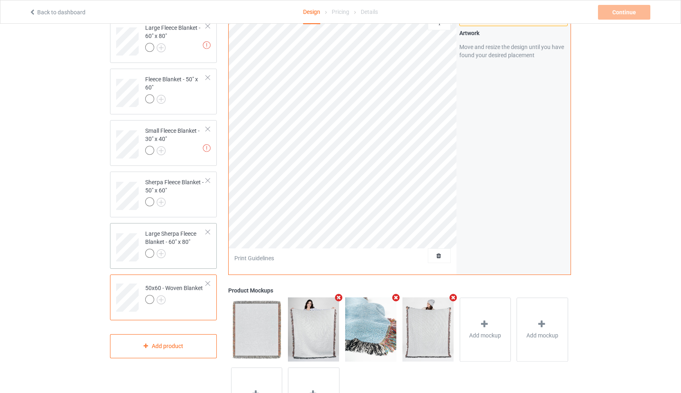
click at [208, 232] on div at bounding box center [208, 232] width 6 height 6
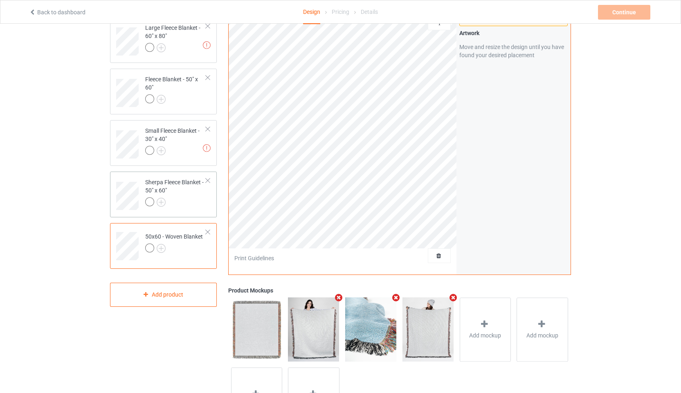
scroll to position [47, 0]
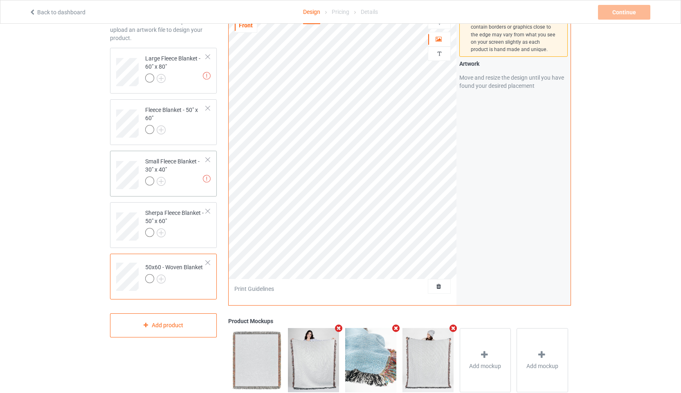
click at [206, 160] on div at bounding box center [208, 160] width 6 height 6
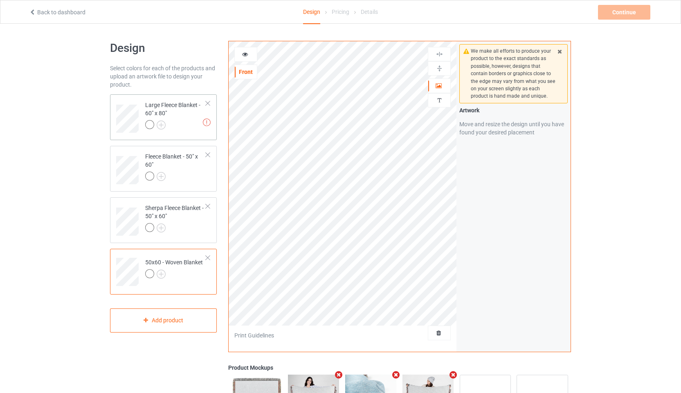
click at [208, 102] on div at bounding box center [208, 104] width 6 height 6
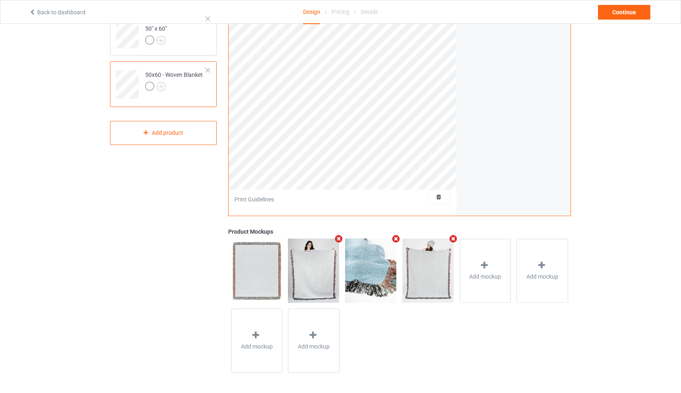
scroll to position [41, 0]
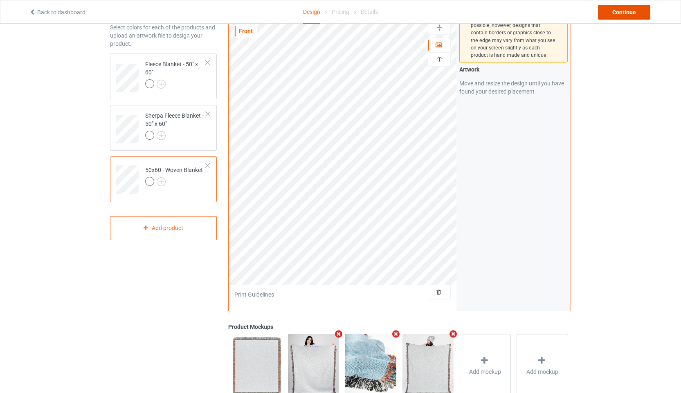
click at [634, 12] on div "Continue" at bounding box center [624, 12] width 52 height 15
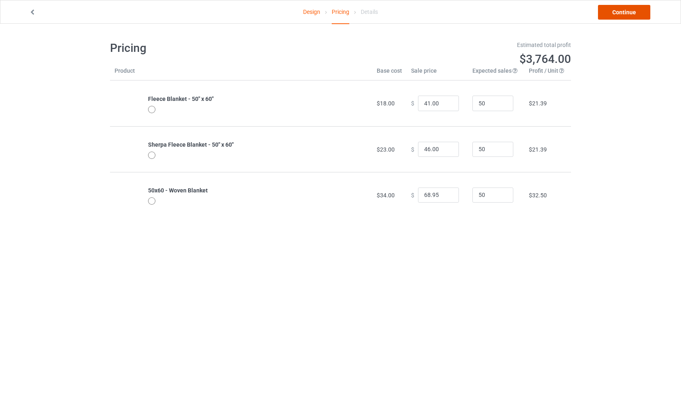
click at [624, 7] on link "Continue" at bounding box center [624, 12] width 52 height 15
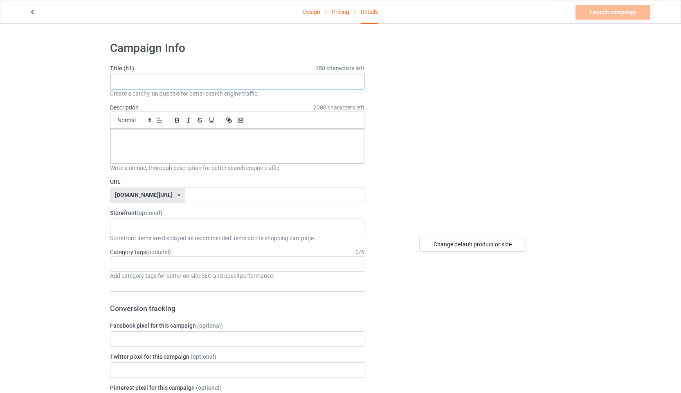
click at [255, 83] on input "text" at bounding box center [237, 82] width 254 height 16
type input "blanket"
click at [194, 140] on p at bounding box center [237, 138] width 240 height 8
click at [188, 196] on input "text" at bounding box center [274, 196] width 179 height 16
click at [166, 199] on div "[DOMAIN_NAME][URL] [DOMAIN_NAME][URL] [DOMAIN_NAME][URL] 5c17c06ac132ca4a6517bb…" at bounding box center [147, 196] width 75 height 16
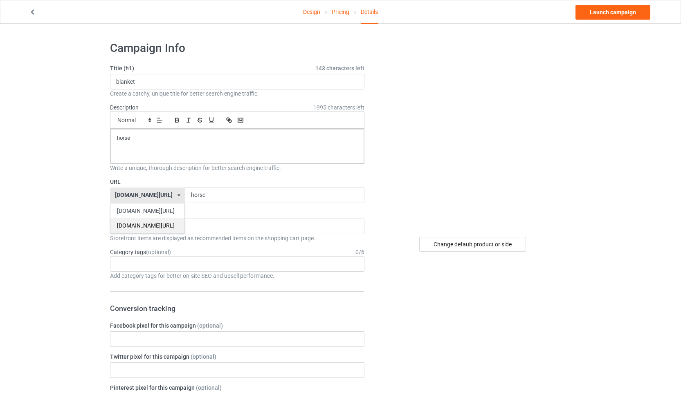
click at [151, 223] on div "[DOMAIN_NAME][URL]" at bounding box center [147, 225] width 74 height 15
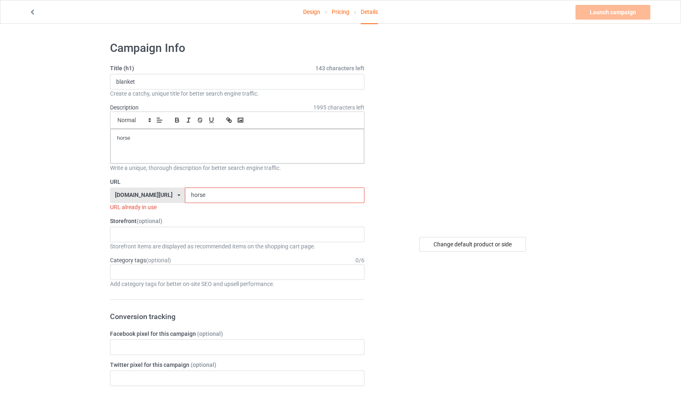
click at [200, 192] on input "horse" at bounding box center [274, 196] width 179 height 16
click at [201, 193] on input "horse" at bounding box center [274, 196] width 179 height 16
drag, startPoint x: 109, startPoint y: 206, endPoint x: 157, endPoint y: 210, distance: 48.4
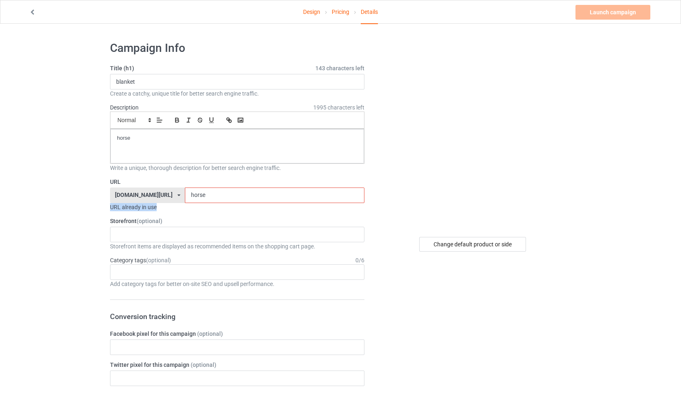
click at [190, 192] on input "horse" at bounding box center [274, 196] width 179 height 16
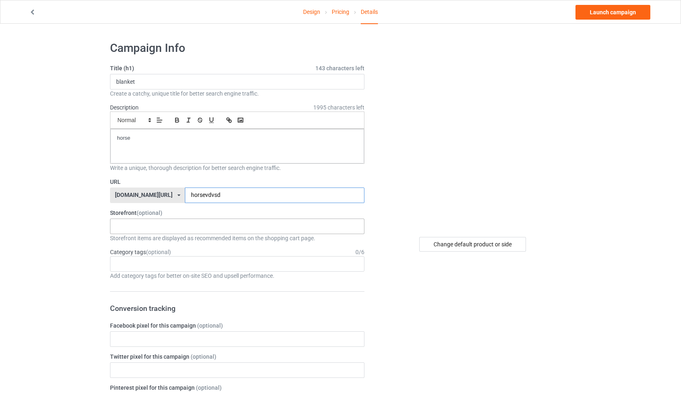
type input "horsevdvsd"
click at [177, 224] on div "Hello 5c183ab6d0afde0339d7f9b7" at bounding box center [237, 227] width 254 height 16
click at [178, 240] on div "Hello" at bounding box center [236, 241] width 253 height 15
click at [628, 15] on link "Launch campaign" at bounding box center [612, 12] width 75 height 15
